Goal: Information Seeking & Learning: Learn about a topic

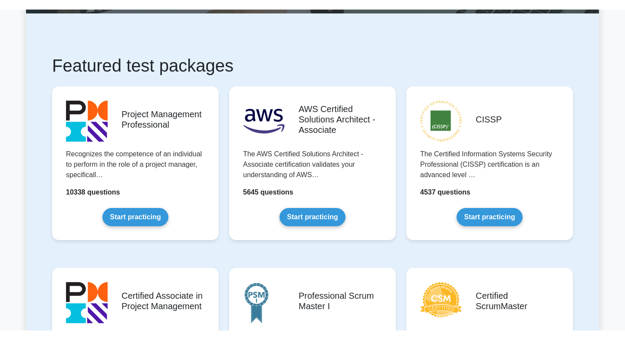
scroll to position [50, 0]
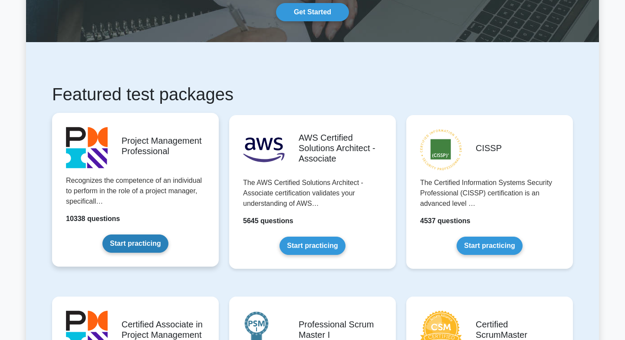
scroll to position [95, 0]
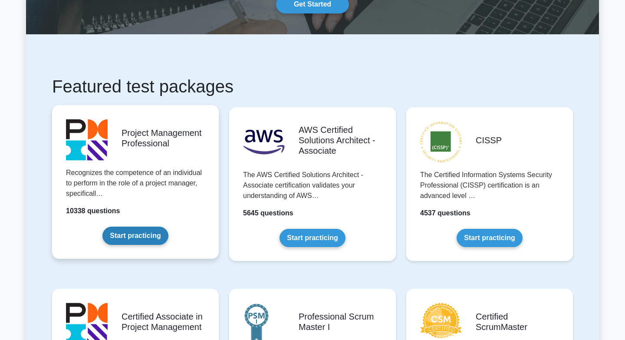
click at [132, 240] on link "Start practicing" at bounding box center [134, 235] width 65 height 18
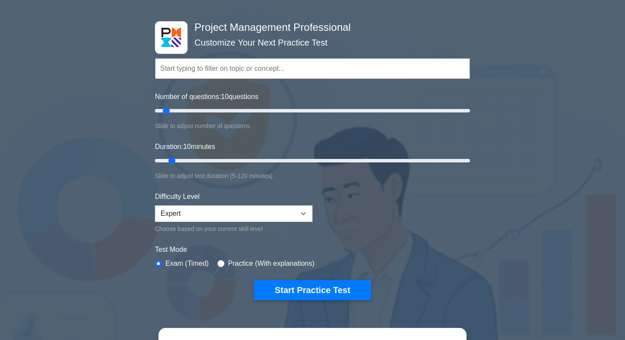
scroll to position [30, 0]
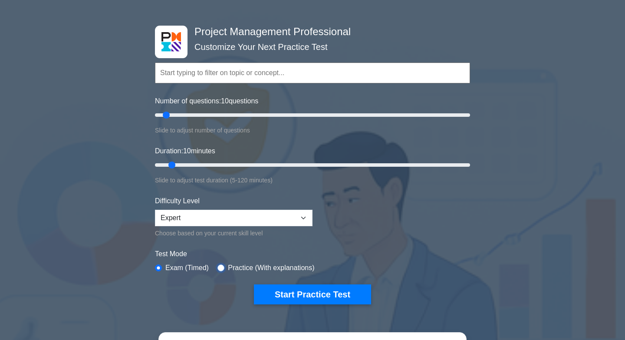
click at [224, 267] on input "radio" at bounding box center [220, 267] width 7 height 7
radio input "true"
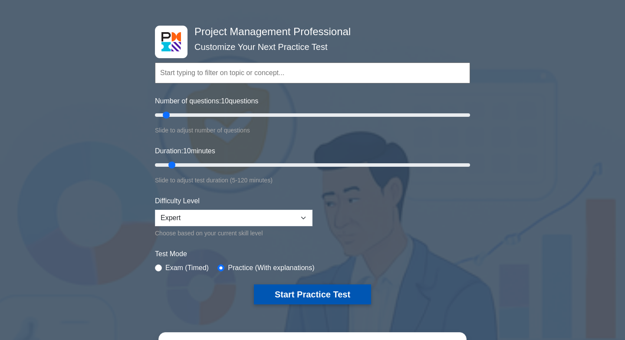
click at [311, 291] on button "Start Practice Test" at bounding box center [312, 294] width 117 height 20
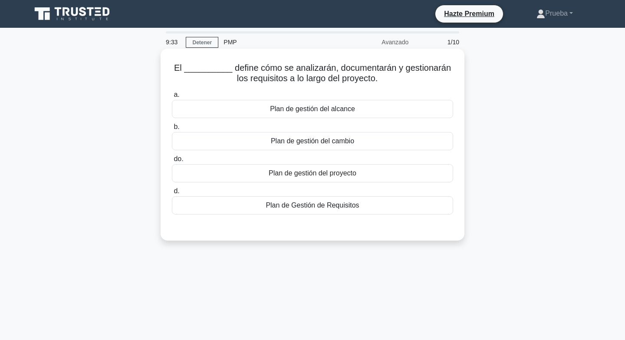
click at [366, 171] on div "Plan de gestión del proyecto" at bounding box center [312, 173] width 281 height 18
click at [172, 162] on input "do. Plan de gestión del proyecto" at bounding box center [172, 159] width 0 height 6
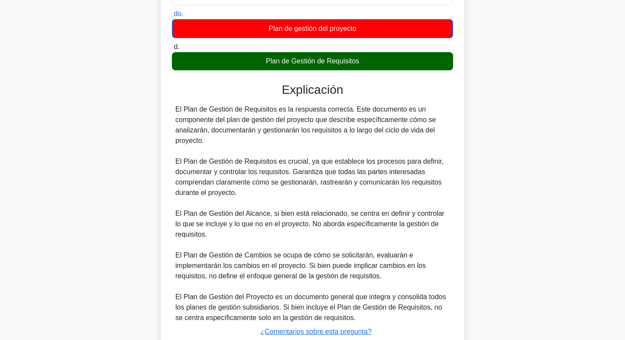
scroll to position [208, 0]
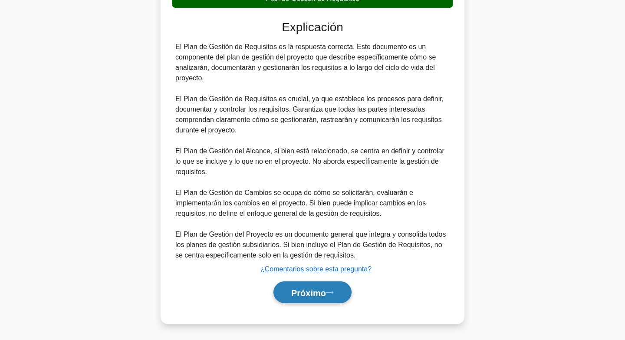
click at [285, 287] on button "Próximo" at bounding box center [312, 292] width 78 height 22
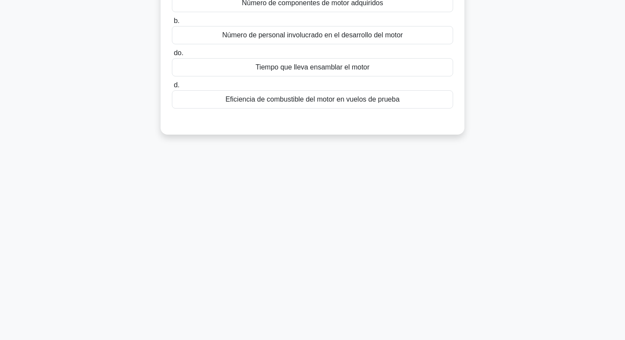
scroll to position [0, 0]
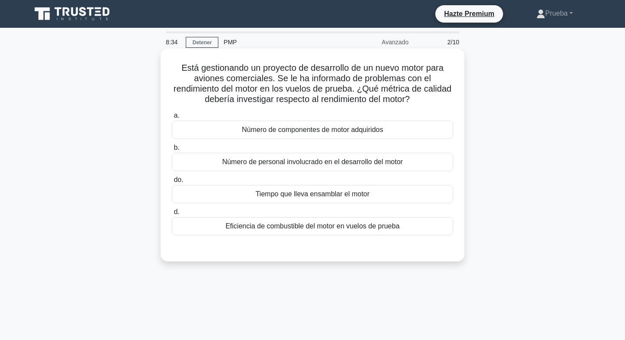
click at [311, 199] on font "Tiempo que lleva ensamblar el motor" at bounding box center [312, 194] width 114 height 10
click at [172, 183] on input "do. Tiempo que lleva ensamblar el motor" at bounding box center [172, 180] width 0 height 6
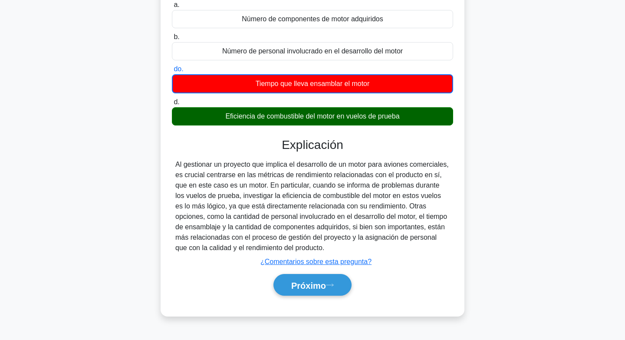
scroll to position [129, 0]
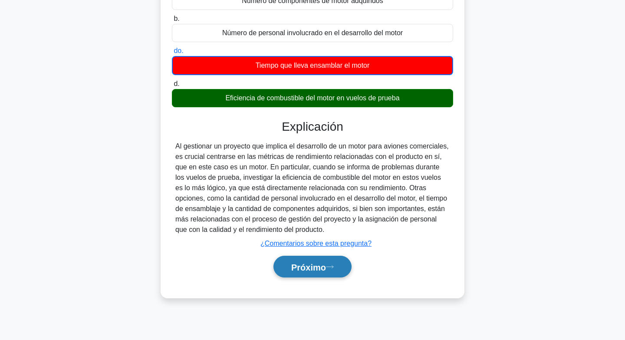
click at [315, 262] on font "Próximo" at bounding box center [308, 267] width 35 height 10
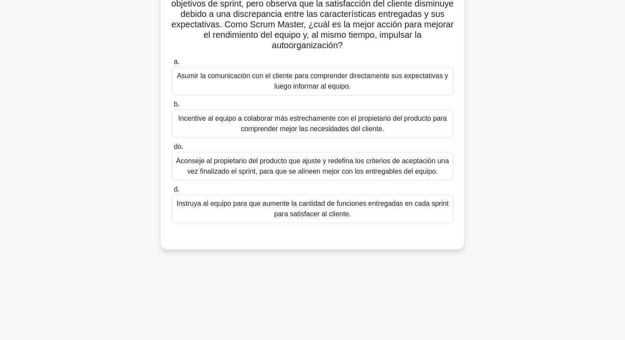
scroll to position [0, 0]
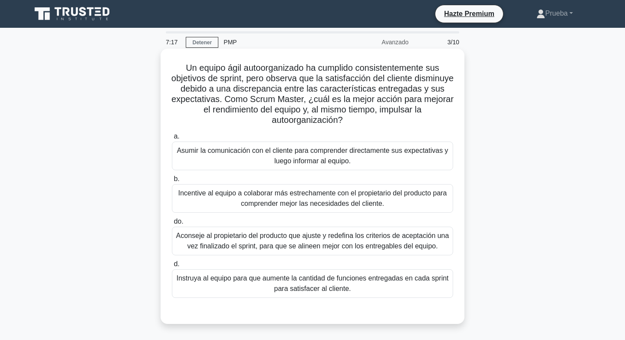
click at [245, 157] on font "Asumir la comunicación con el cliente para comprender directamente sus expectat…" at bounding box center [312, 155] width 273 height 21
click at [172, 139] on input "a. Asumir la comunicación con el cliente para comprender directamente sus expec…" at bounding box center [172, 137] width 0 height 6
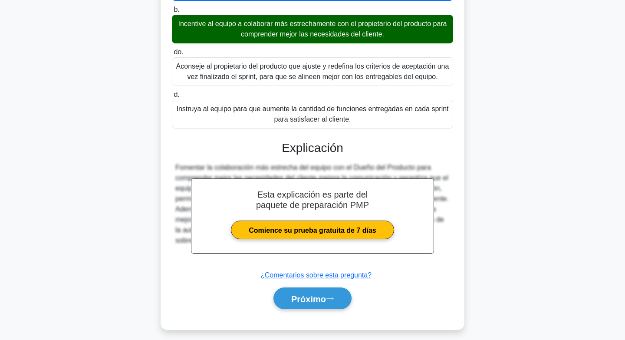
scroll to position [177, 0]
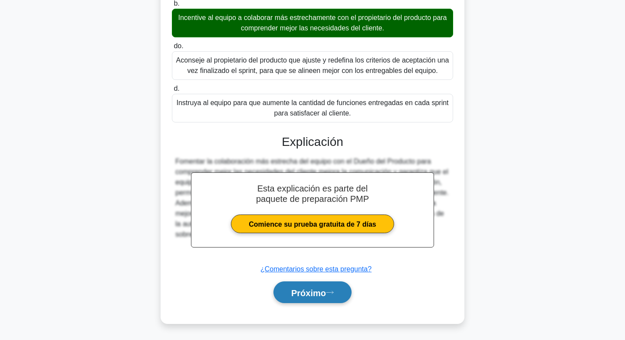
click at [305, 291] on font "Próximo" at bounding box center [308, 293] width 35 height 10
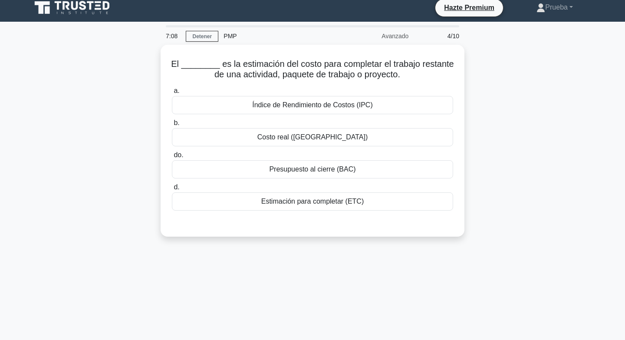
scroll to position [0, 0]
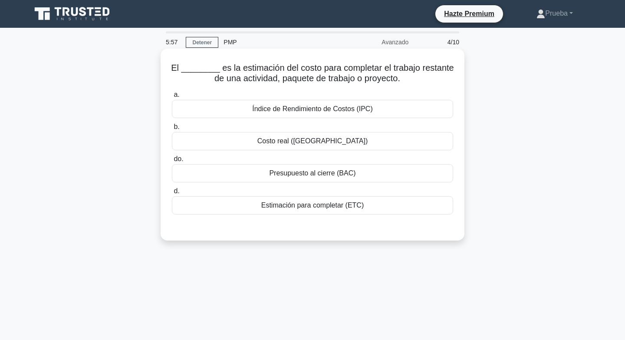
click at [322, 202] on font "Estimación para completar (ETC)" at bounding box center [312, 204] width 103 height 7
click at [172, 194] on input "d. Estimación para completar (ETC)" at bounding box center [172, 191] width 0 height 6
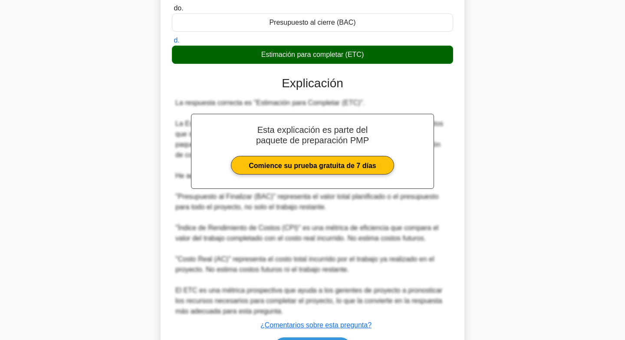
scroll to position [207, 0]
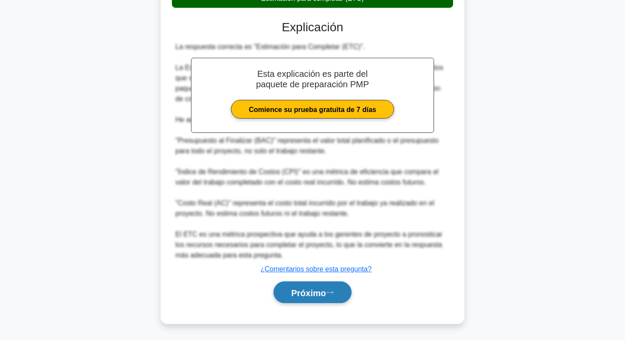
click at [299, 288] on font "Próximo" at bounding box center [308, 293] width 35 height 10
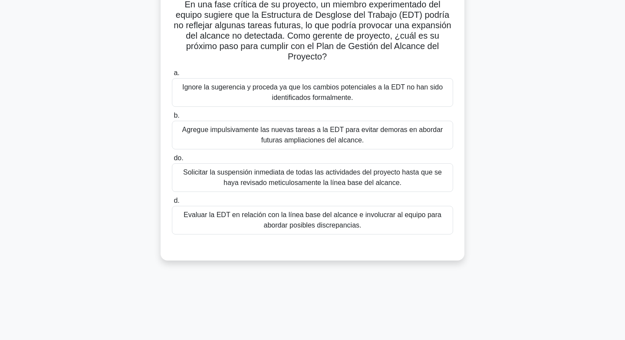
scroll to position [0, 0]
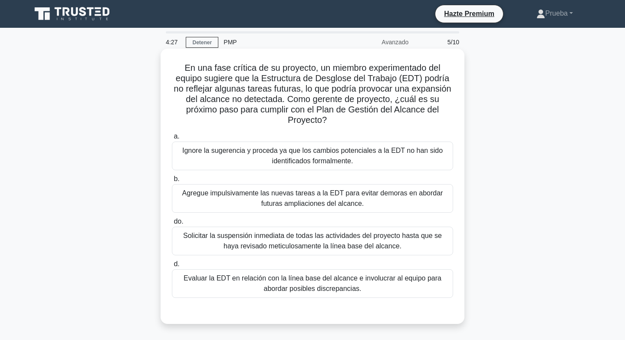
click at [296, 279] on font "Evaluar la EDT en relación con la línea base del alcance e involucrar al equipo…" at bounding box center [312, 283] width 258 height 18
click at [172, 267] on input "d. Evaluar la EDT en relación con la línea base del alcance e involucrar al equ…" at bounding box center [172, 264] width 0 height 6
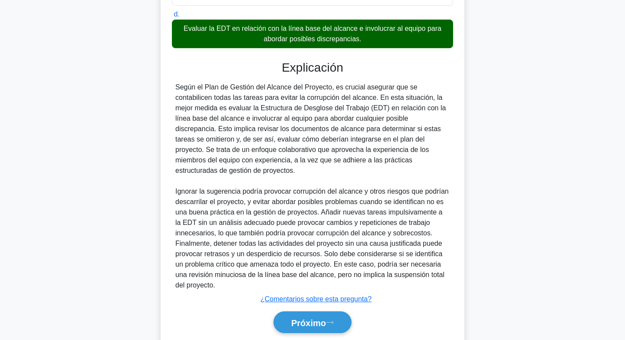
scroll to position [251, 0]
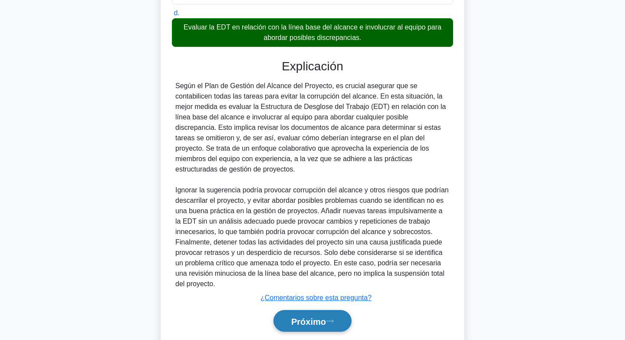
click at [300, 316] on font "Próximo" at bounding box center [308, 321] width 35 height 10
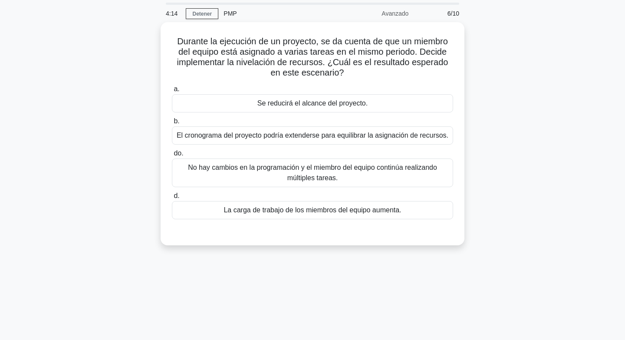
scroll to position [22, 0]
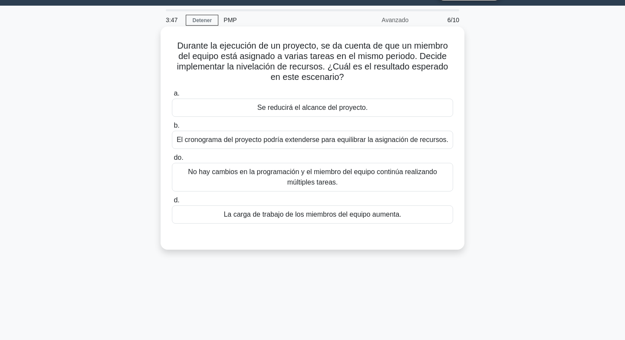
click at [333, 141] on font "El cronograma del proyecto podría extenderse para equilibrar la asignación de r…" at bounding box center [312, 139] width 271 height 7
click at [172, 128] on input "b. El cronograma del proyecto podría extenderse para equilibrar la asignación d…" at bounding box center [172, 126] width 0 height 6
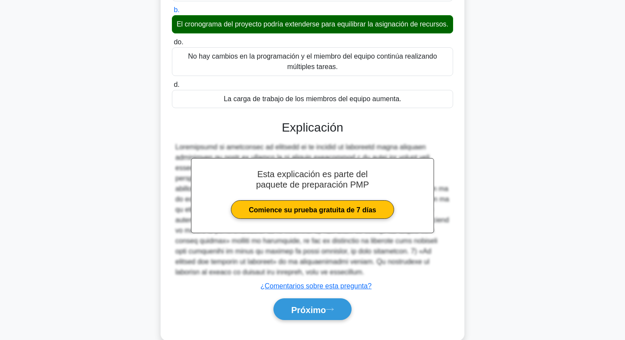
scroll to position [155, 0]
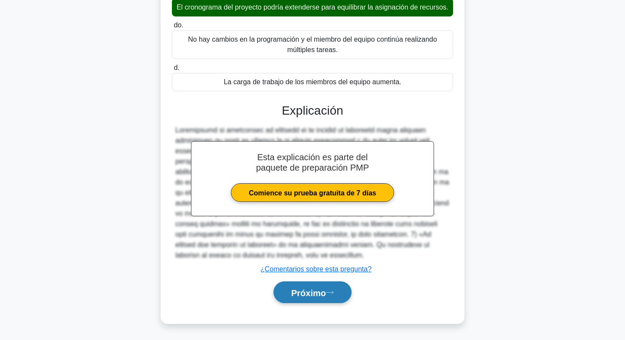
click at [320, 290] on font "Próximo" at bounding box center [308, 293] width 35 height 10
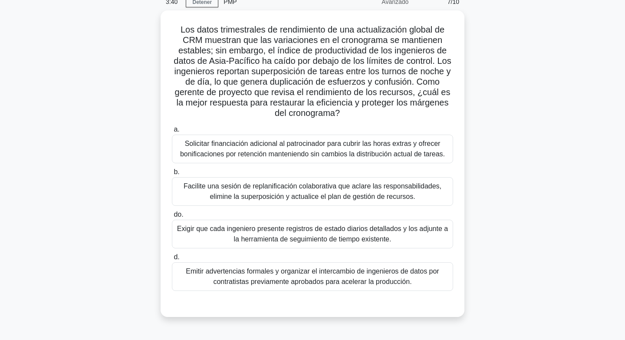
scroll to position [39, 0]
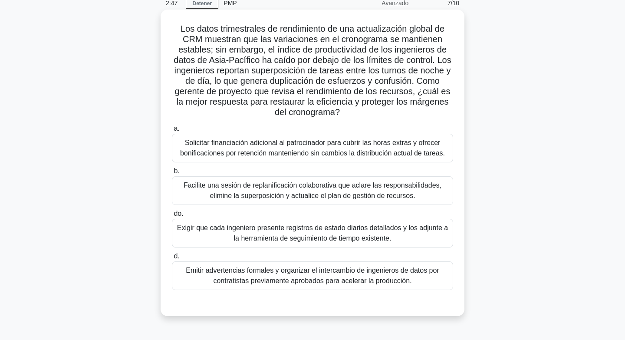
click at [232, 272] on font "Emitir advertencias formales y organizar el intercambio de ingenieros de datos …" at bounding box center [312, 275] width 253 height 18
click at [172, 259] on input "d. Emitir advertencias formales y organizar el intercambio de ingenieros de dat…" at bounding box center [172, 256] width 0 height 6
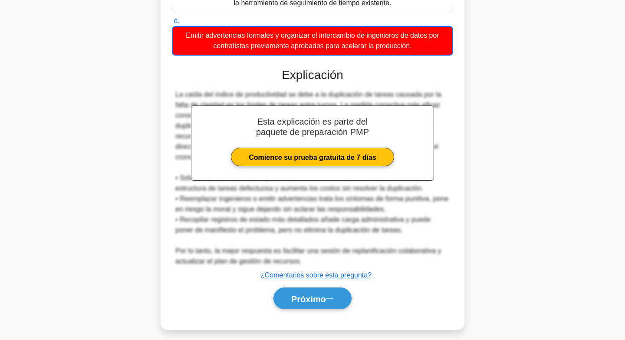
scroll to position [281, 0]
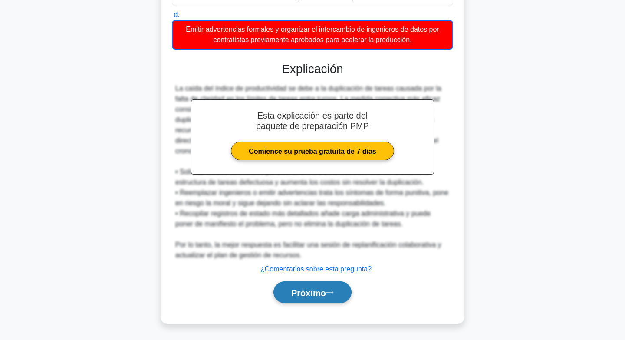
click at [295, 288] on font "Próximo" at bounding box center [308, 293] width 35 height 10
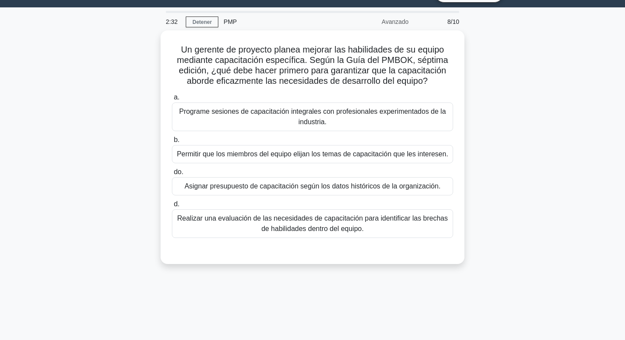
scroll to position [0, 0]
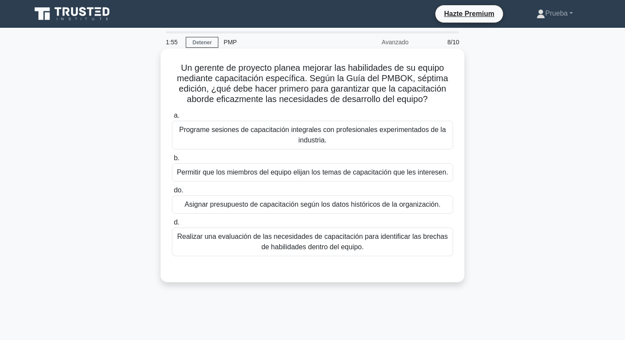
click at [216, 247] on font "Realizar una evaluación de las necesidades de capacitación para identificar las…" at bounding box center [312, 241] width 273 height 21
click at [172, 225] on input "d. Realizar una evaluación de las necesidades de capacitación para identificar …" at bounding box center [172, 222] width 0 height 6
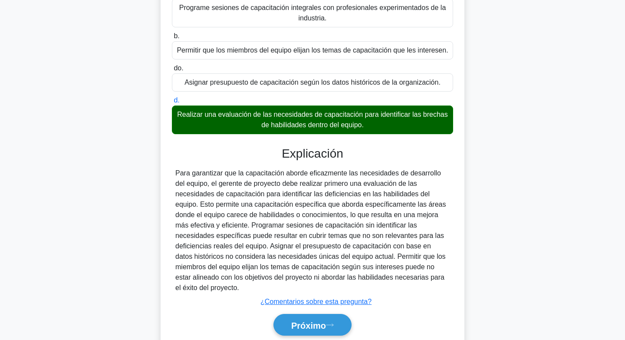
scroll to position [127, 0]
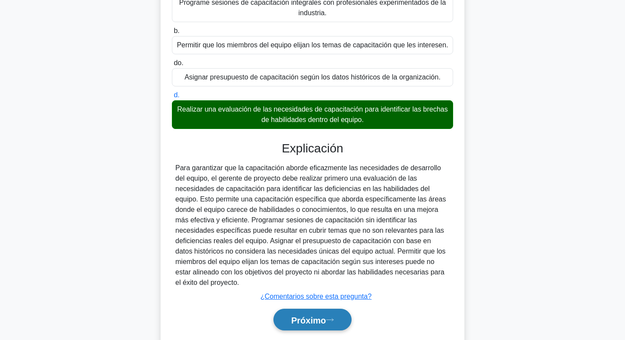
click at [291, 315] on font "Próximo" at bounding box center [308, 320] width 35 height 10
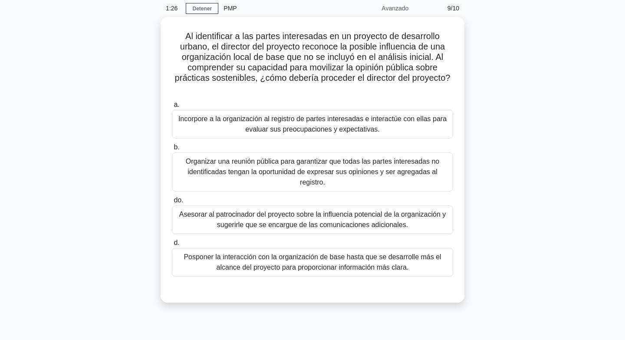
scroll to position [35, 0]
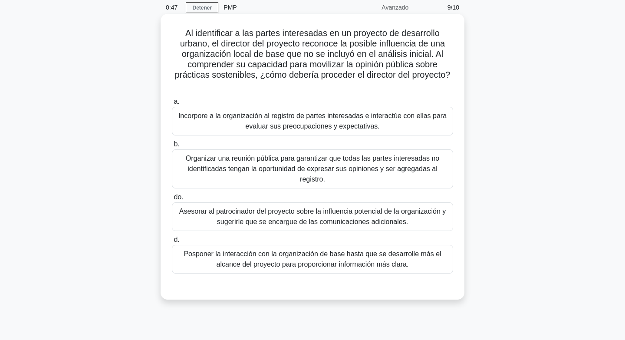
click at [345, 128] on font "Incorpore a la organización al registro de partes interesadas e interactúe con …" at bounding box center [312, 121] width 268 height 18
click at [172, 105] on input "a. Incorpore a la organización al registro de partes interesadas e interactúe c…" at bounding box center [172, 102] width 0 height 6
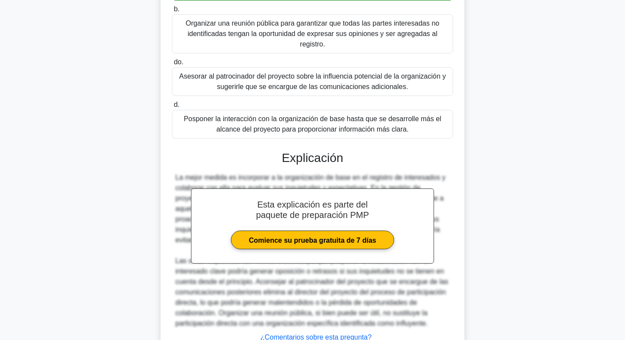
scroll to position [238, 0]
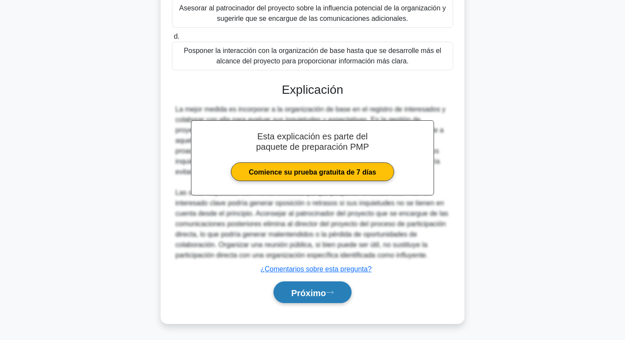
click at [313, 288] on font "Próximo" at bounding box center [308, 293] width 35 height 10
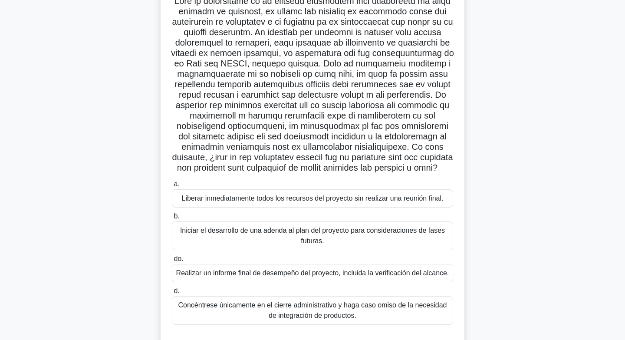
scroll to position [70, 0]
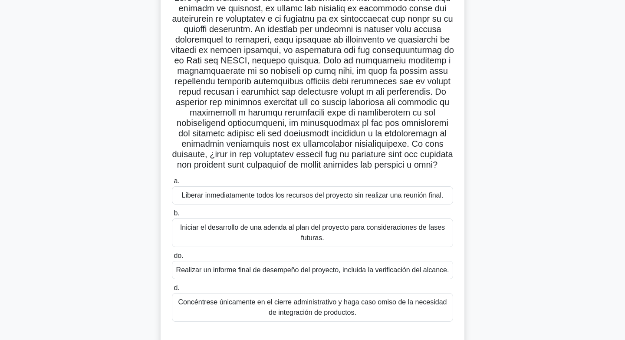
click at [302, 272] on font "Realizar un informe final de desempeño del proyecto, incluida la verificación d…" at bounding box center [312, 269] width 273 height 7
click at [172, 258] on input "do. Realizar un informe final de desempeño del proyecto, incluida la verificaci…" at bounding box center [172, 256] width 0 height 6
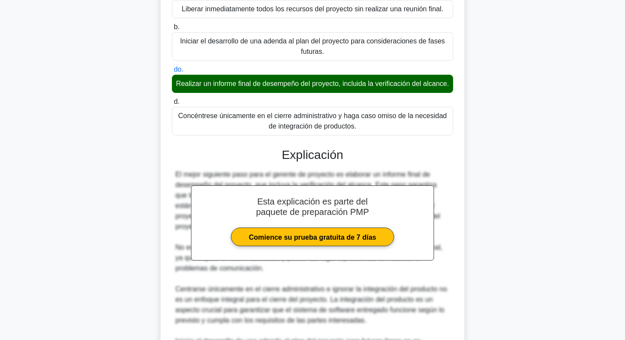
scroll to position [353, 0]
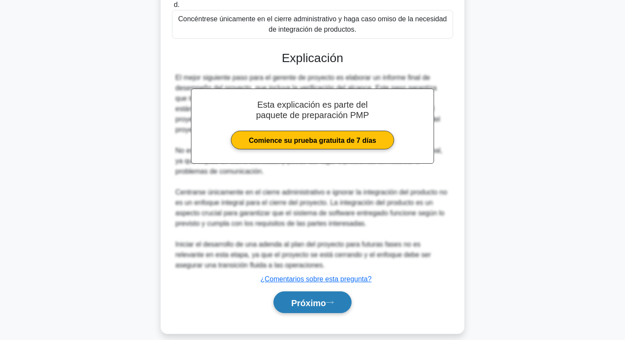
click at [304, 298] on font "Próximo" at bounding box center [308, 303] width 35 height 10
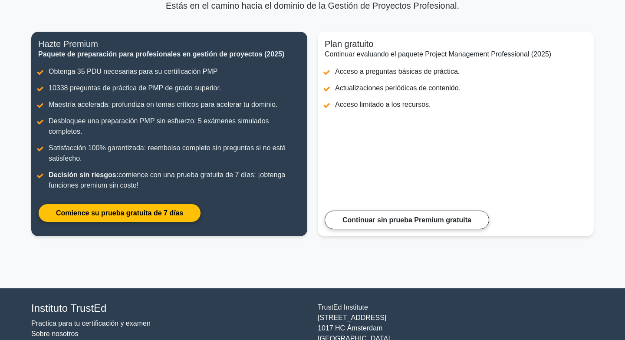
scroll to position [87, 0]
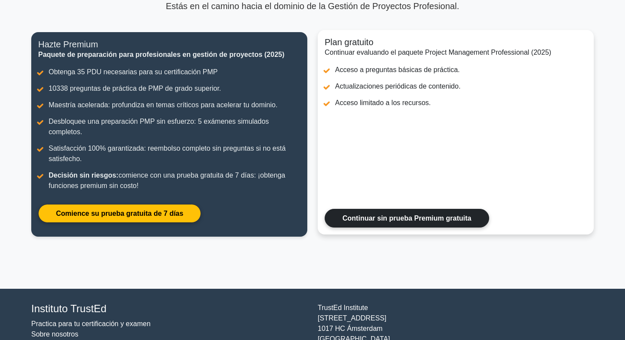
click at [374, 212] on link "Continuar sin prueba Premium gratuita" at bounding box center [406, 218] width 164 height 19
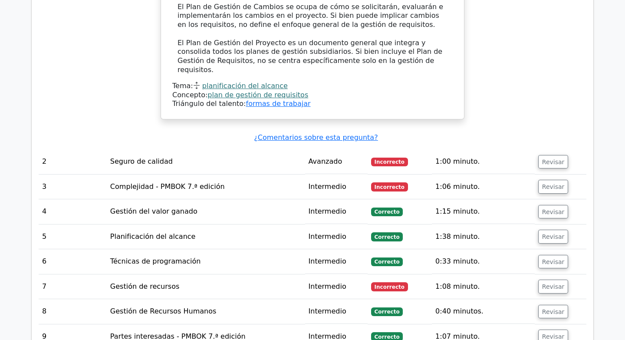
scroll to position [1261, 0]
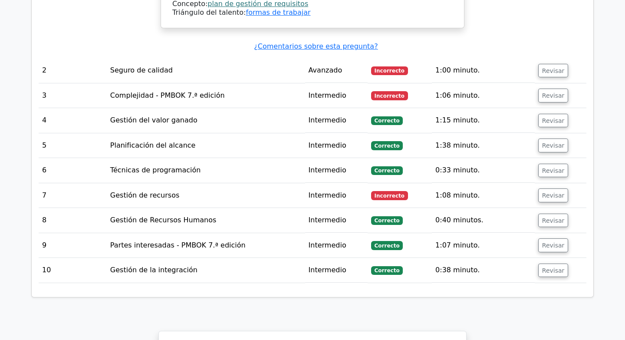
click at [340, 58] on td "Avanzado" at bounding box center [336, 70] width 62 height 25
click at [544, 64] on button "Revisar" at bounding box center [553, 71] width 30 height 14
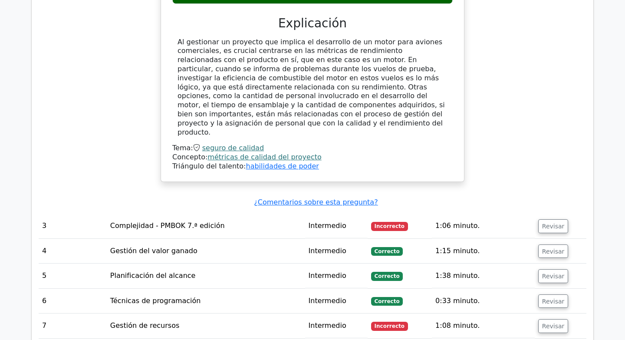
scroll to position [1515, 0]
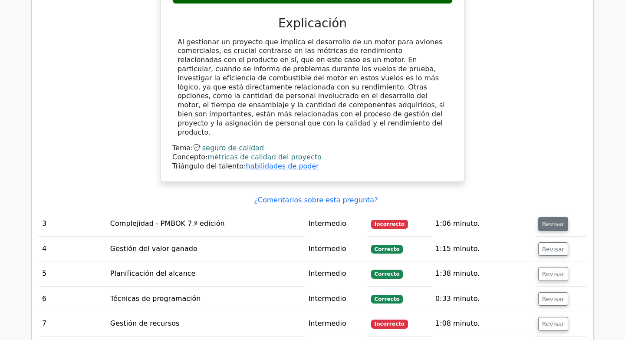
click at [553, 220] on font "Revisar" at bounding box center [553, 223] width 23 height 7
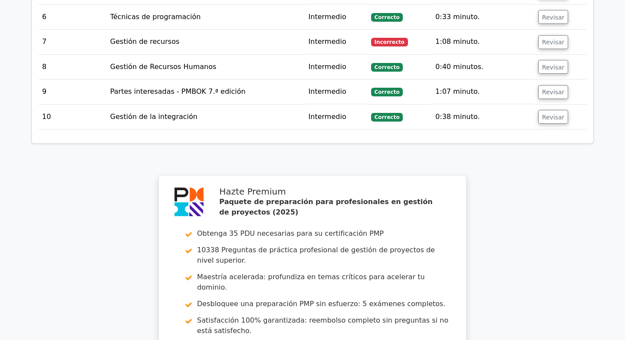
scroll to position [2412, 0]
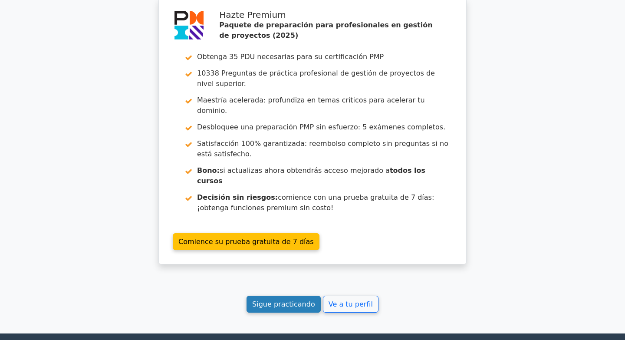
click at [262, 300] on font "Sigue practicando" at bounding box center [283, 304] width 63 height 8
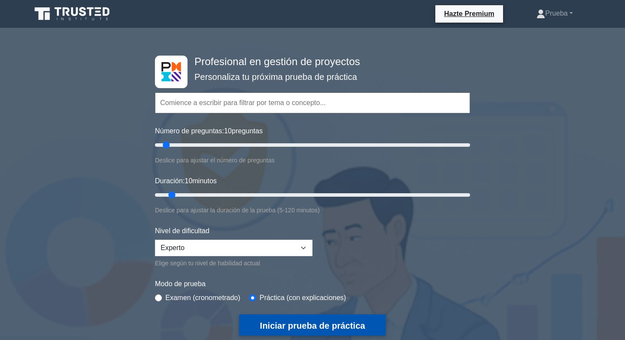
click at [289, 316] on button "Iniciar prueba de práctica" at bounding box center [312, 324] width 147 height 21
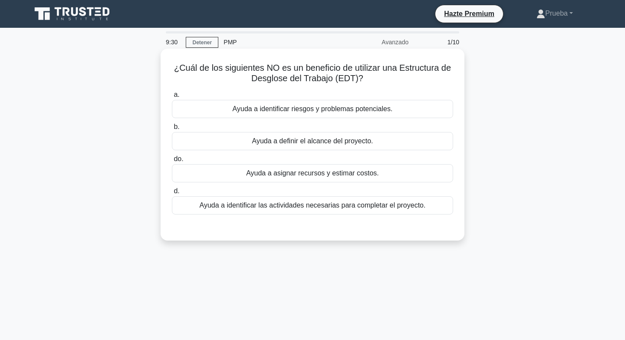
click at [339, 115] on div "Ayuda a identificar riesgos y problemas potenciales." at bounding box center [312, 109] width 281 height 18
click at [172, 98] on input "a. Ayuda a identificar riesgos y problemas potenciales." at bounding box center [172, 95] width 0 height 6
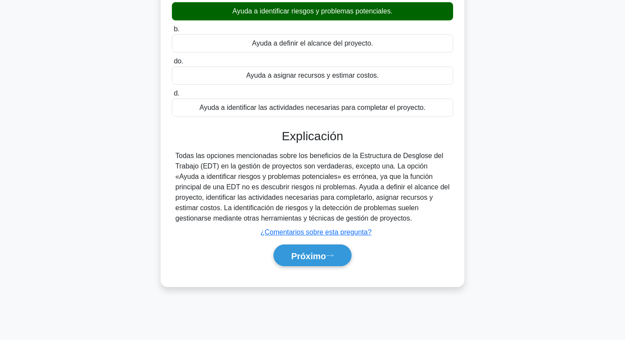
scroll to position [129, 0]
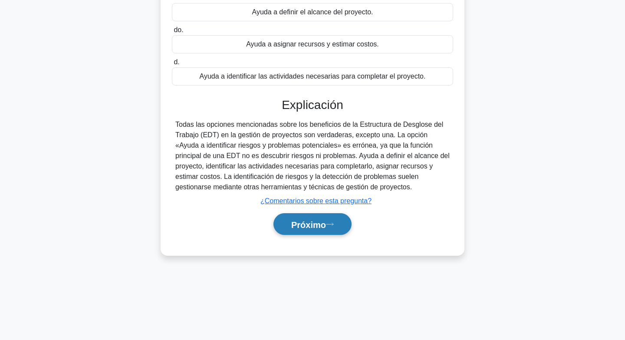
click at [323, 219] on font "Próximo" at bounding box center [308, 224] width 35 height 10
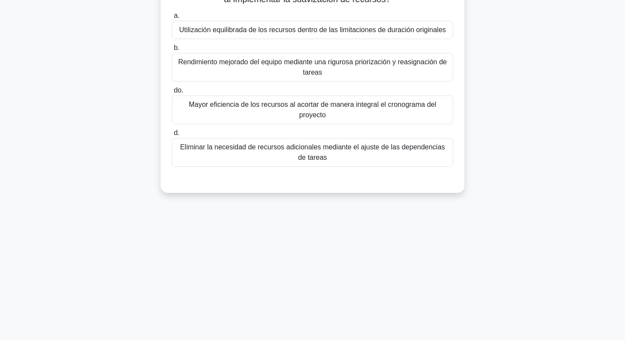
scroll to position [0, 0]
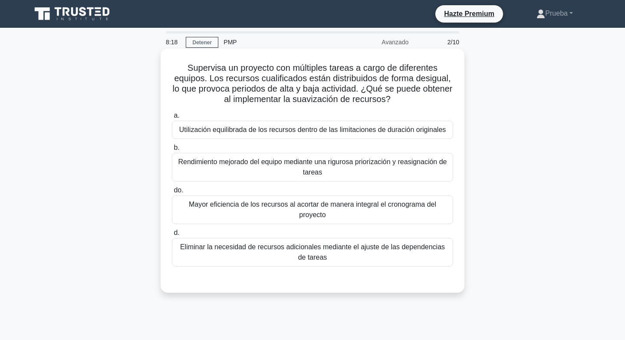
click at [312, 131] on font "Utilización equilibrada de los recursos dentro de las limitaciones de duración …" at bounding box center [312, 129] width 267 height 7
click at [172, 118] on input "a. Utilización equilibrada de los recursos dentro de las limitaciones de duraci…" at bounding box center [172, 116] width 0 height 6
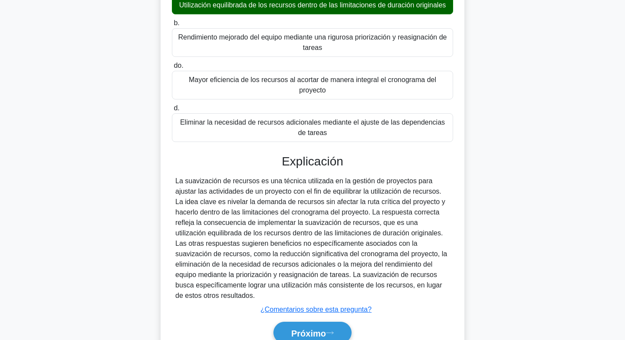
scroll to position [155, 0]
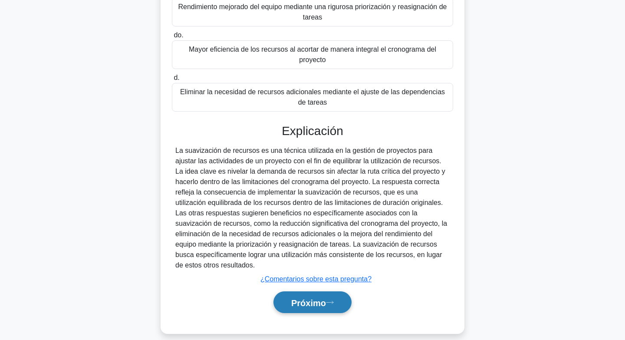
click at [323, 298] on font "Próximo" at bounding box center [308, 303] width 35 height 10
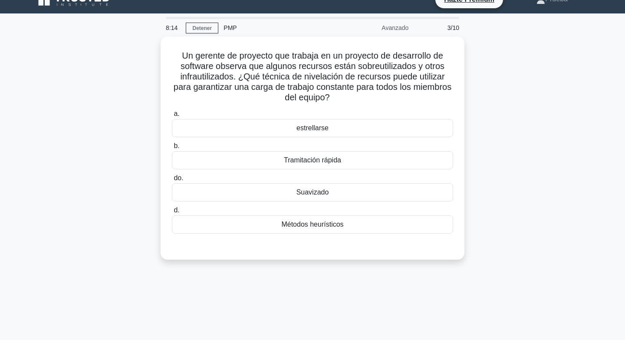
scroll to position [13, 0]
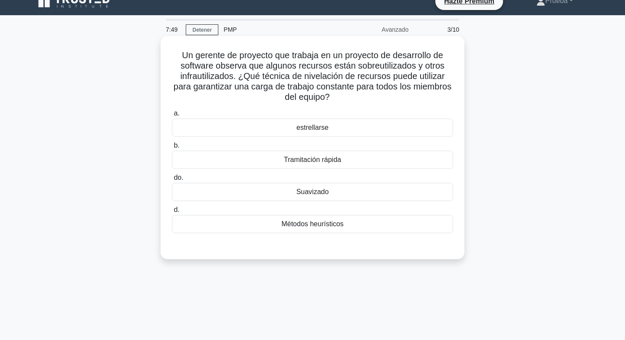
click at [321, 198] on div "Suavizado" at bounding box center [312, 192] width 281 height 18
click at [172, 180] on input "do. Suavizado" at bounding box center [172, 178] width 0 height 6
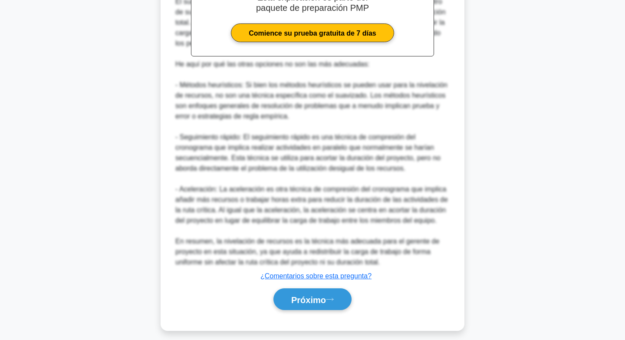
scroll to position [321, 0]
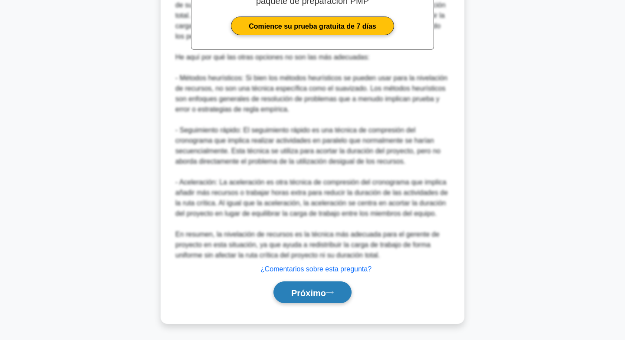
click at [309, 290] on font "Próximo" at bounding box center [308, 293] width 35 height 10
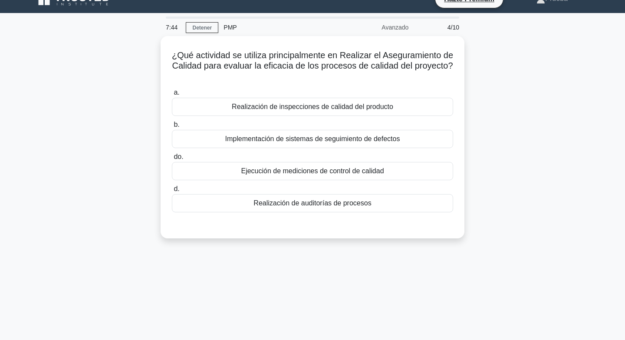
scroll to position [0, 0]
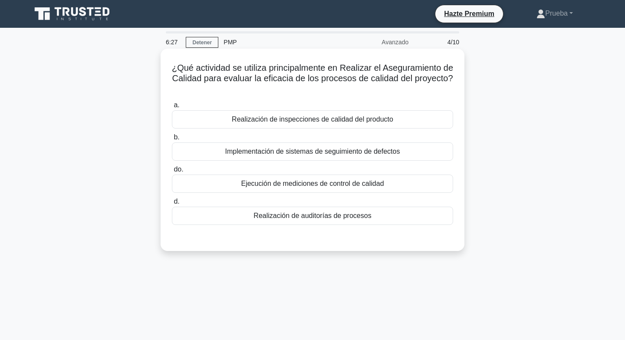
click at [309, 156] on font "Implementación de sistemas de seguimiento de defectos" at bounding box center [312, 151] width 175 height 10
click at [172, 140] on input "b. Implementación de sistemas de seguimiento de defectos" at bounding box center [172, 137] width 0 height 6
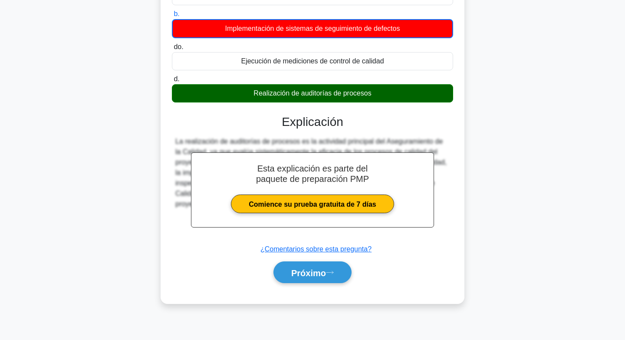
scroll to position [129, 0]
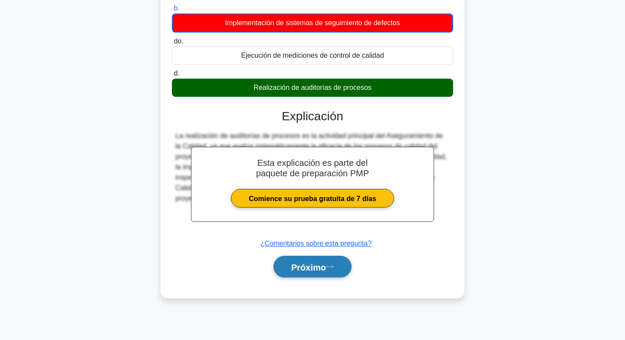
click at [330, 269] on button "Próximo" at bounding box center [312, 266] width 78 height 22
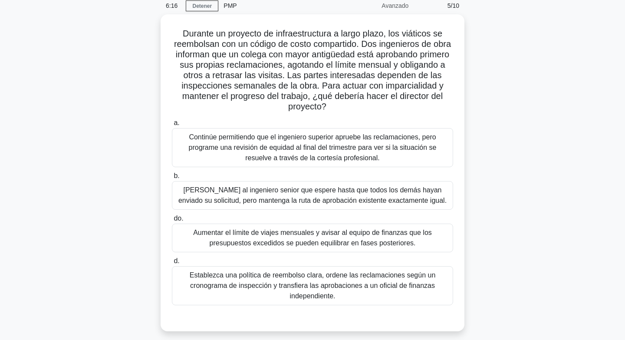
scroll to position [16, 0]
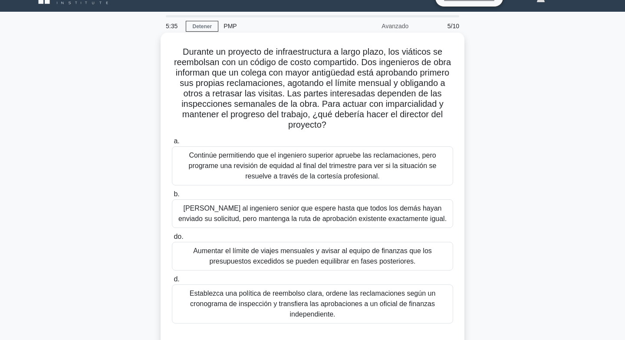
click at [321, 293] on font "Establezca una política de reembolso clara, ordene las reclamaciones según un c…" at bounding box center [313, 303] width 246 height 28
click at [172, 282] on input "d. Establezca una política de reembolso clara, ordene las reclamaciones según u…" at bounding box center [172, 279] width 0 height 6
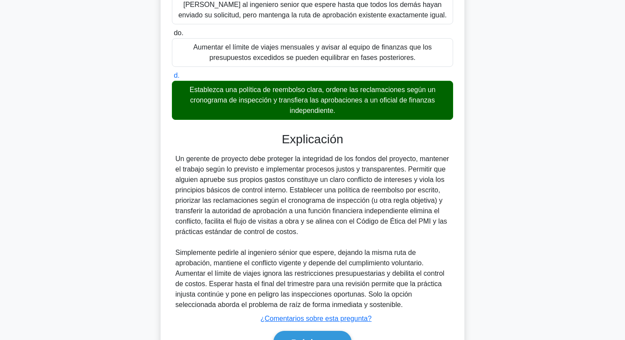
scroll to position [269, 0]
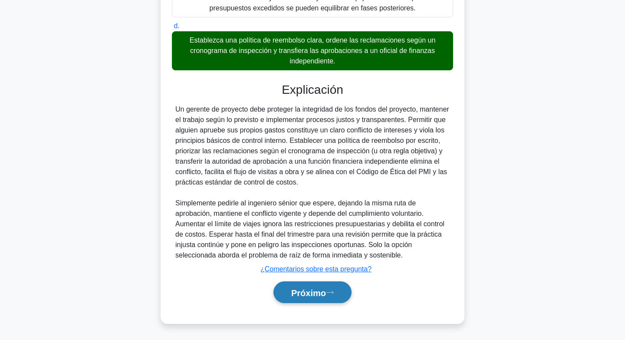
click at [318, 300] on button "Próximo" at bounding box center [312, 292] width 78 height 22
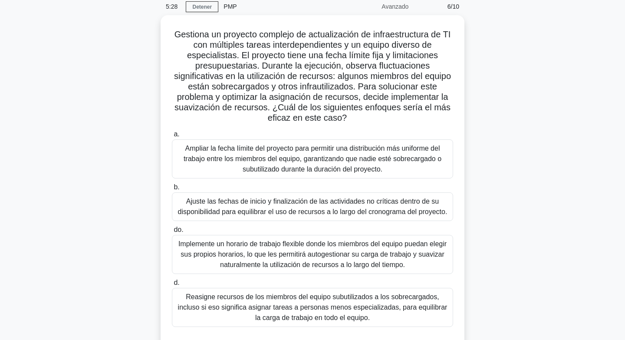
scroll to position [36, 0]
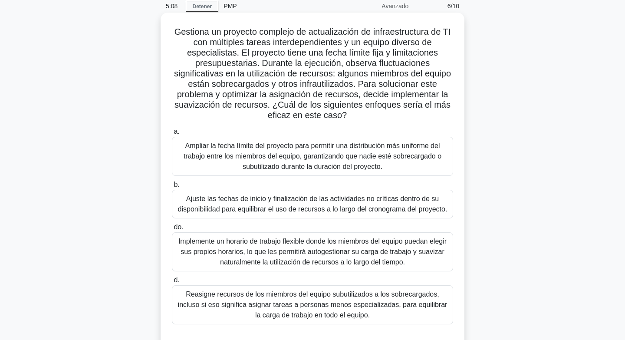
click at [229, 197] on font "Ajuste las fechas de inicio y finalización de las actividades no críticas dentr…" at bounding box center [312, 204] width 269 height 18
click at [172, 187] on input "b. Ajuste las fechas de inicio y finalización de las actividades no críticas de…" at bounding box center [172, 185] width 0 height 6
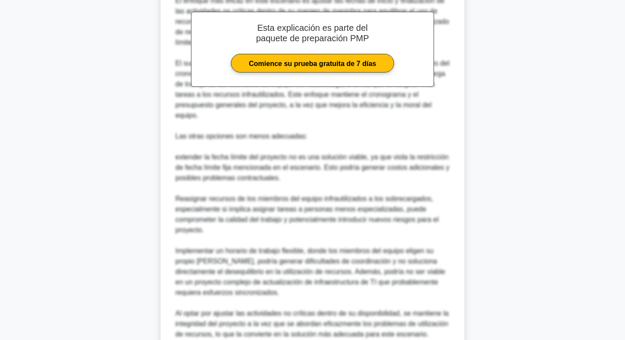
scroll to position [478, 0]
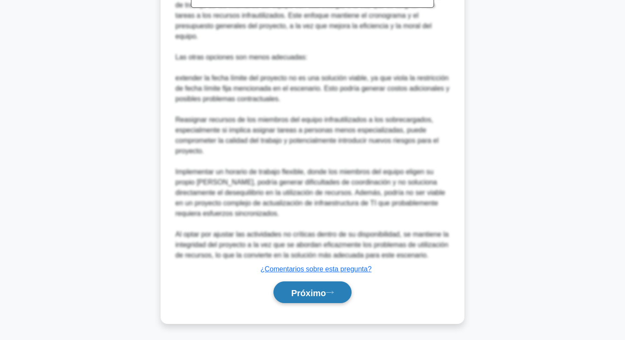
click at [298, 282] on button "Próximo" at bounding box center [312, 292] width 78 height 22
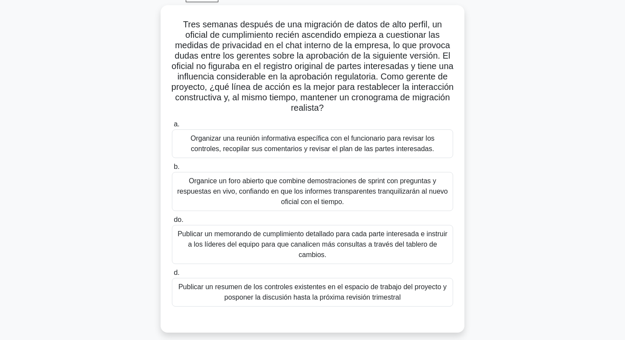
scroll to position [42, 0]
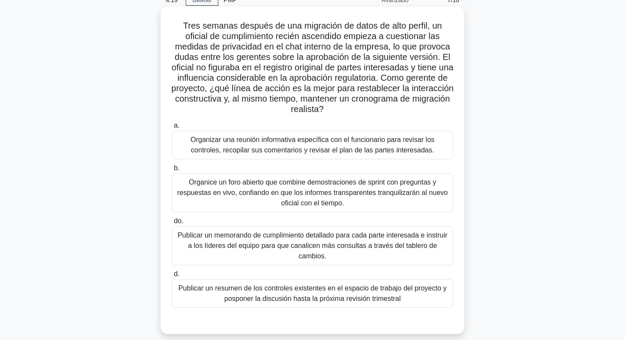
click at [303, 203] on font "Organice un foro abierto que combine demostraciones de sprint con preguntas y r…" at bounding box center [312, 192] width 270 height 28
click at [172, 171] on input "b. Organice un foro abierto que combine demostraciones de sprint con preguntas …" at bounding box center [172, 168] width 0 height 6
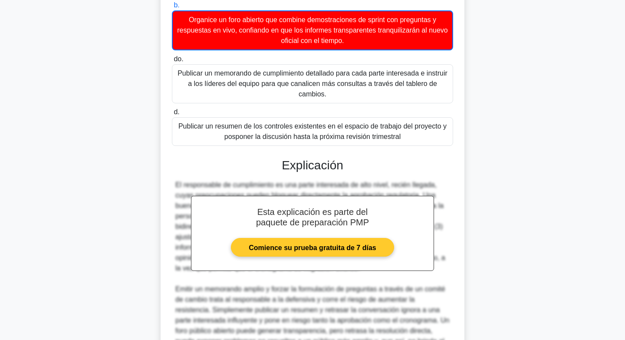
scroll to position [312, 0]
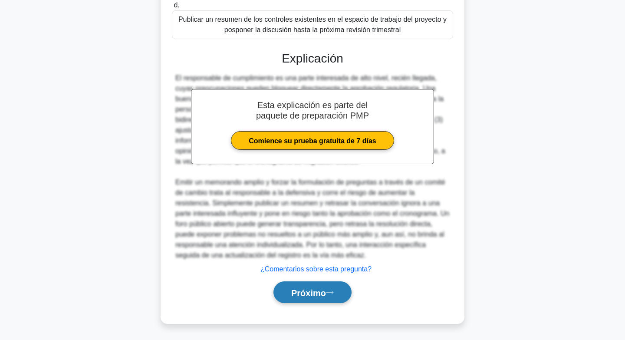
click at [319, 283] on button "Próximo" at bounding box center [312, 292] width 78 height 22
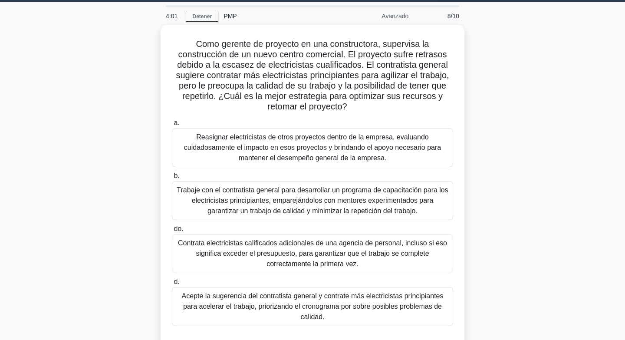
scroll to position [30, 0]
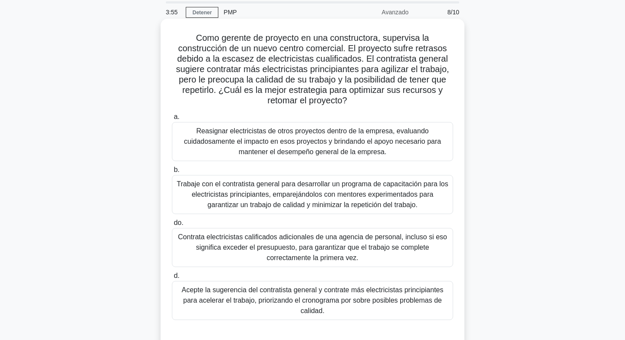
click at [336, 155] on font "Reasignar electricistas de otros proyectos dentro de la empresa, evaluando cuid…" at bounding box center [312, 141] width 257 height 28
click at [172, 120] on input "a. Reasignar electricistas de otros proyectos dentro de la empresa, evaluando c…" at bounding box center [172, 117] width 0 height 6
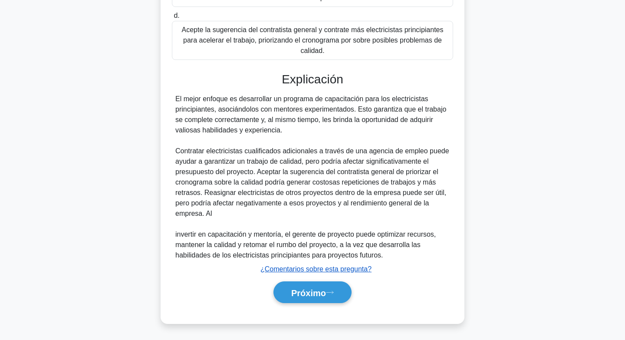
click at [305, 294] on font "Próximo" at bounding box center [308, 293] width 35 height 10
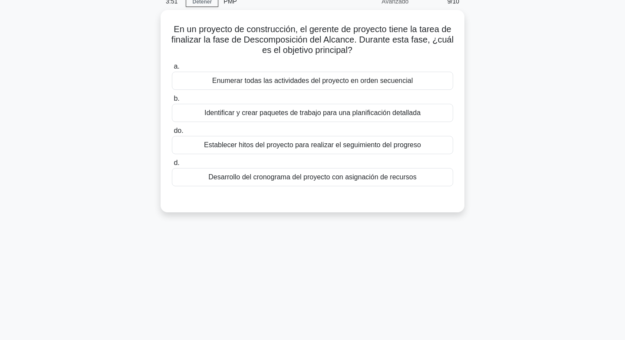
scroll to position [0, 0]
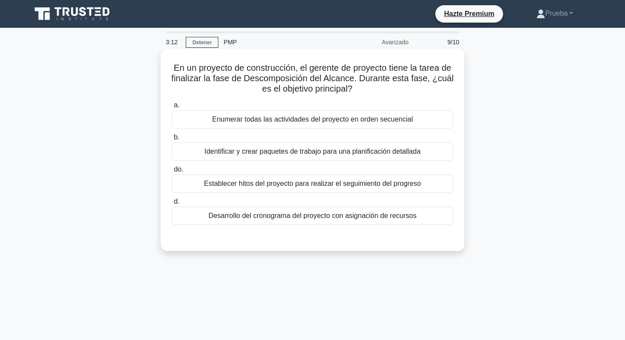
click at [268, 120] on font "Enumerar todas las actividades del proyecto en orden secuencial" at bounding box center [312, 118] width 201 height 7
click at [172, 108] on input "a. Enumerar todas las actividades del proyecto en orden secuencial" at bounding box center [172, 105] width 0 height 6
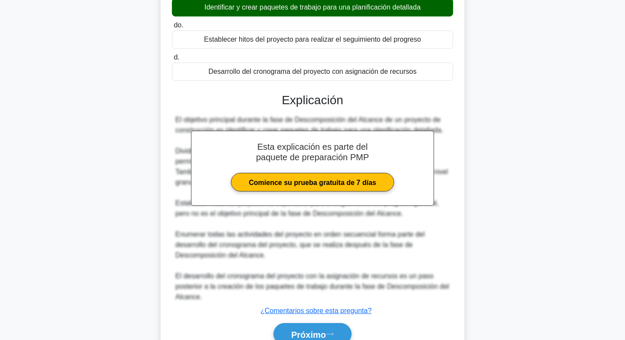
scroll to position [177, 0]
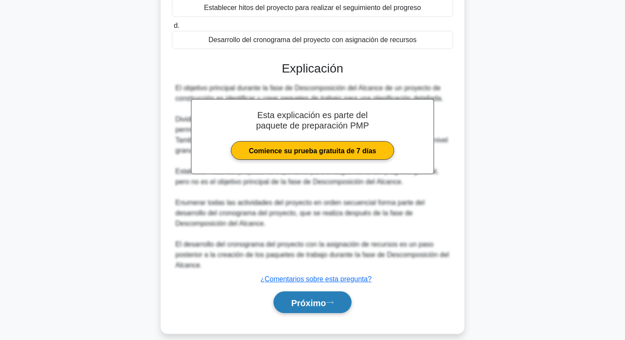
click at [287, 291] on button "Próximo" at bounding box center [312, 302] width 78 height 22
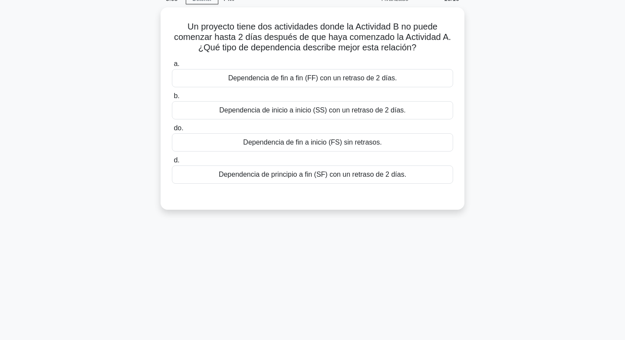
scroll to position [0, 0]
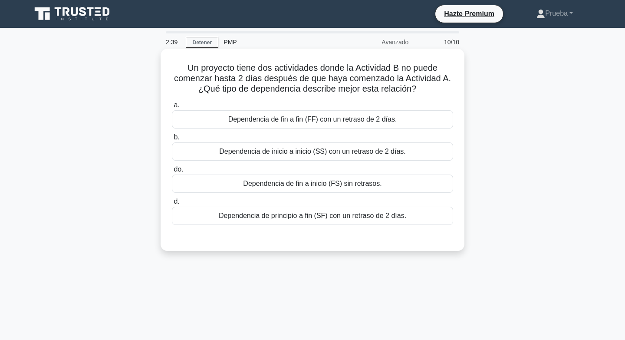
click at [287, 155] on font "Dependencia de inicio a inicio (SS) con un retraso de 2 días." at bounding box center [312, 150] width 186 height 7
click at [172, 140] on input "b. Dependencia de inicio a inicio (SS) con un retraso de 2 días." at bounding box center [172, 137] width 0 height 6
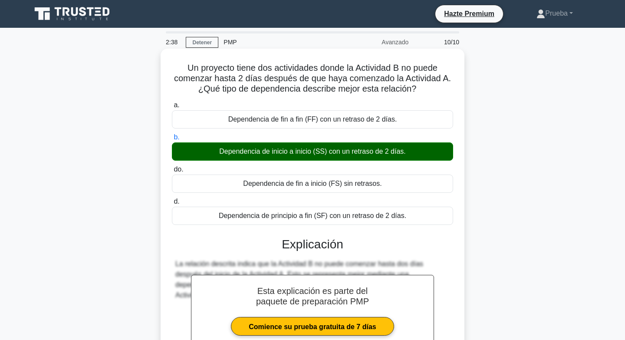
scroll to position [129, 0]
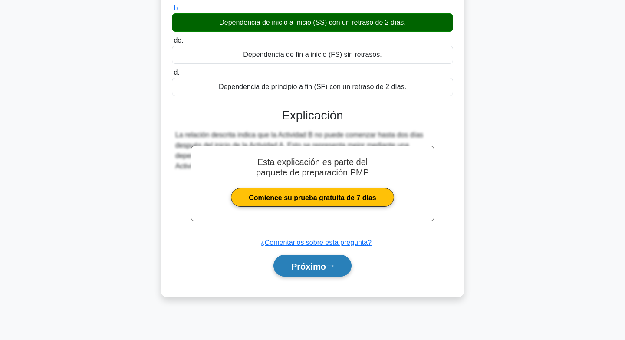
click at [291, 265] on font "Próximo" at bounding box center [308, 266] width 35 height 10
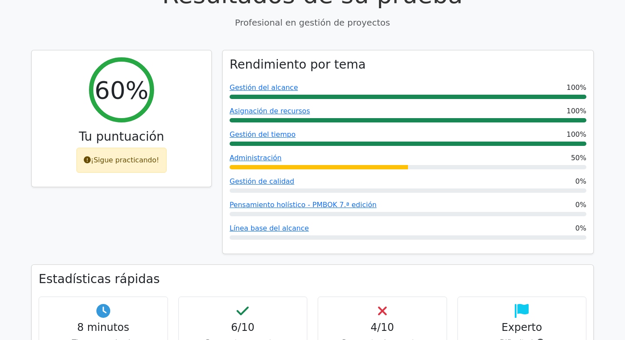
scroll to position [347, 0]
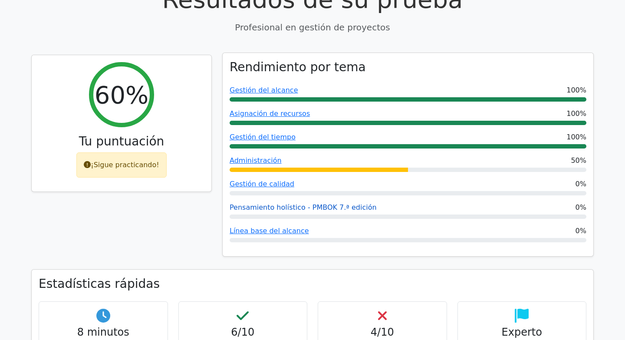
click at [348, 203] on font "Pensamiento holístico - PMBOK 7.ª edición" at bounding box center [302, 207] width 147 height 8
